Goal: Transaction & Acquisition: Register for event/course

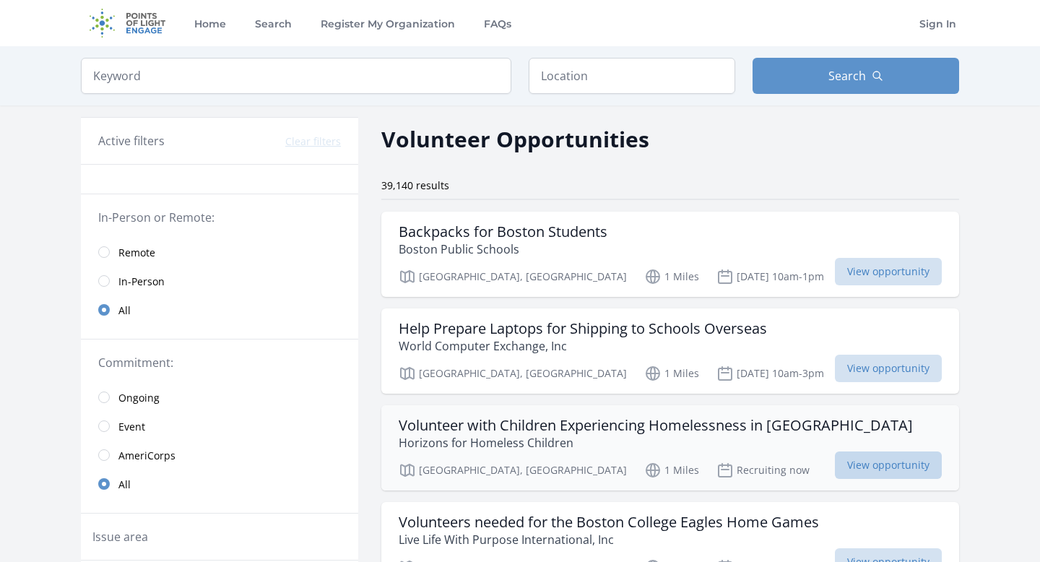
click at [881, 470] on span "View opportunity" at bounding box center [888, 464] width 107 height 27
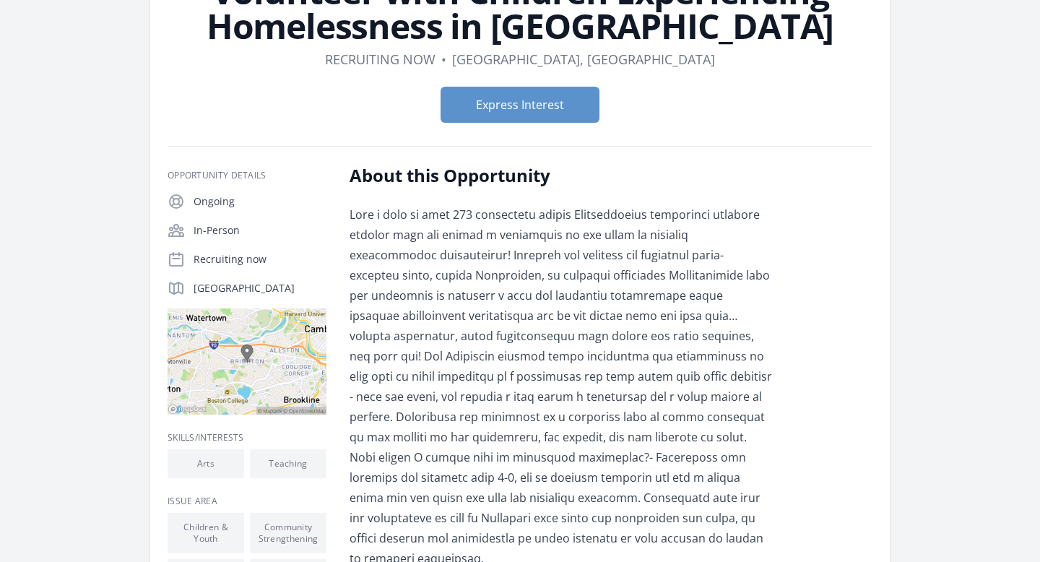
scroll to position [135, 0]
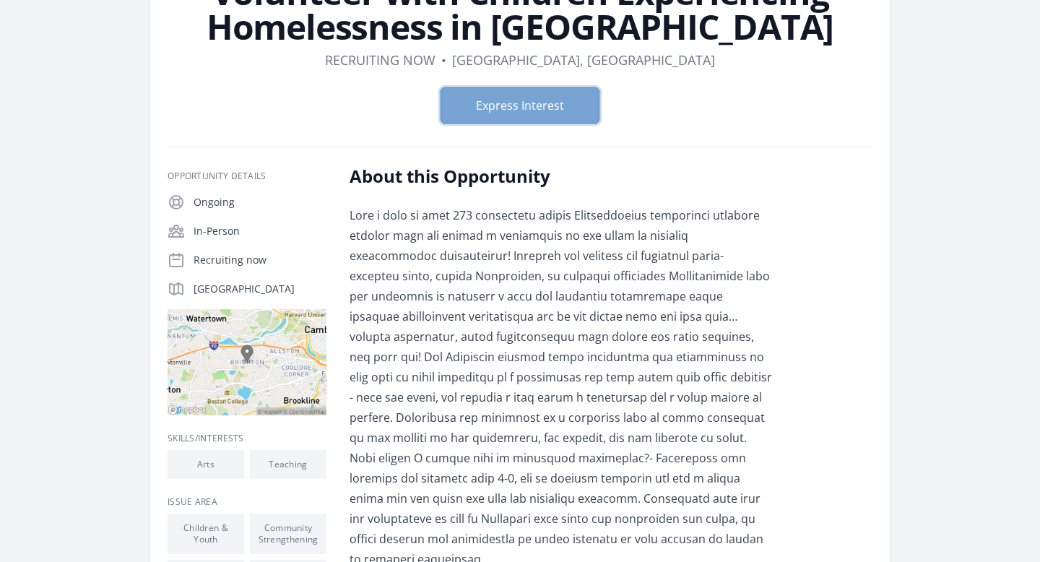
click at [501, 119] on button "Express Interest" at bounding box center [520, 105] width 159 height 36
